Goal: Check status: Check status

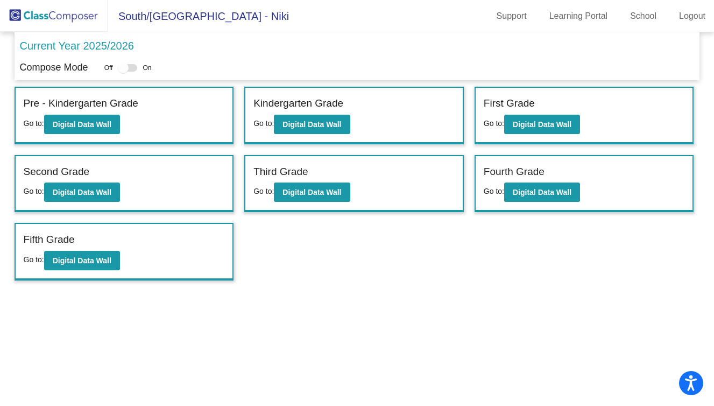
click at [524, 190] on b "Digital Data Wall" at bounding box center [542, 192] width 59 height 9
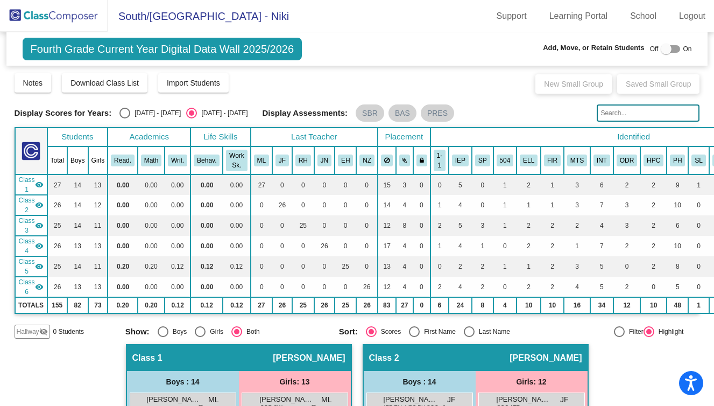
click at [123, 115] on div "Select an option" at bounding box center [125, 113] width 11 height 11
click at [124, 118] on input "[DATE] - [DATE]" at bounding box center [124, 118] width 1 height 1
radio input "true"
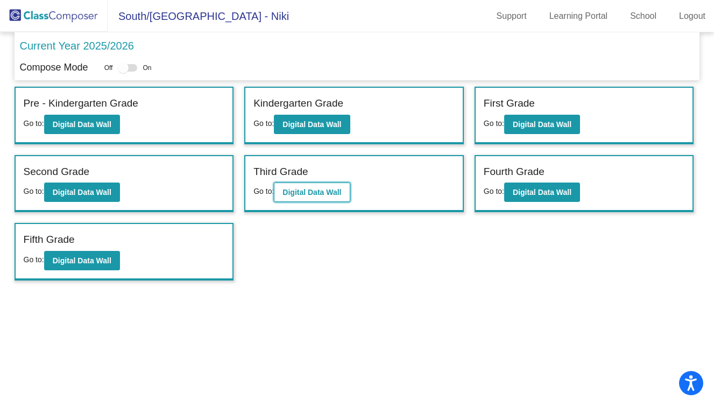
click at [341, 193] on b "Digital Data Wall" at bounding box center [312, 192] width 59 height 9
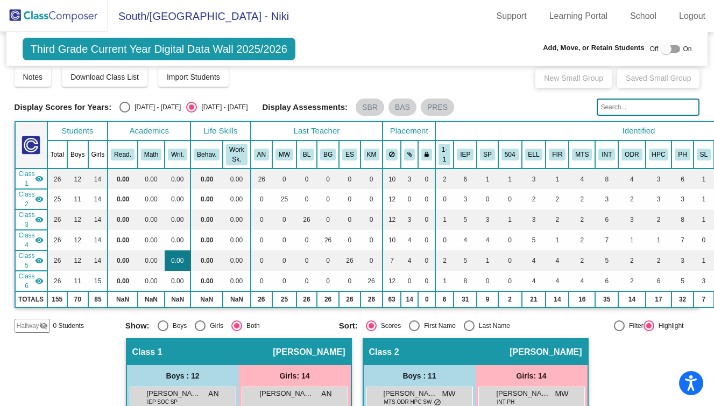
scroll to position [3, 0]
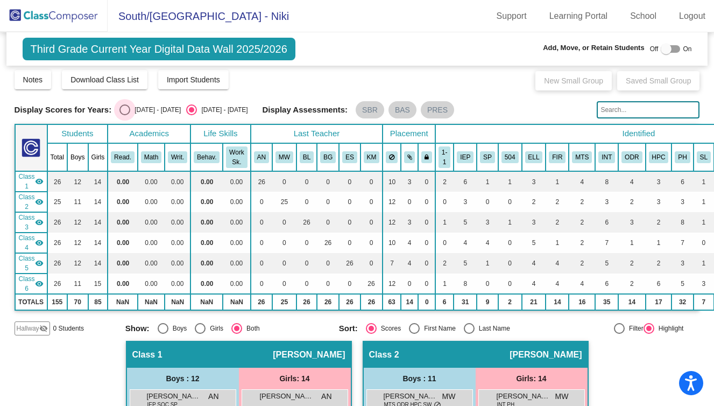
click at [128, 107] on div "Select an option" at bounding box center [125, 109] width 11 height 11
click at [125, 115] on input "[DATE] - [DATE]" at bounding box center [124, 115] width 1 height 1
radio input "true"
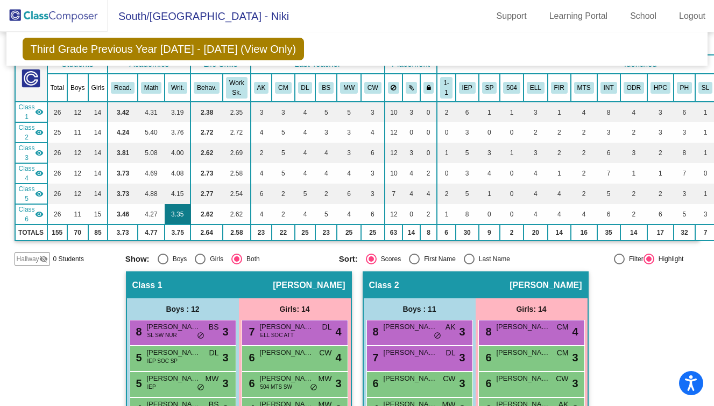
scroll to position [0, 0]
